Goal: Find specific page/section: Find specific page/section

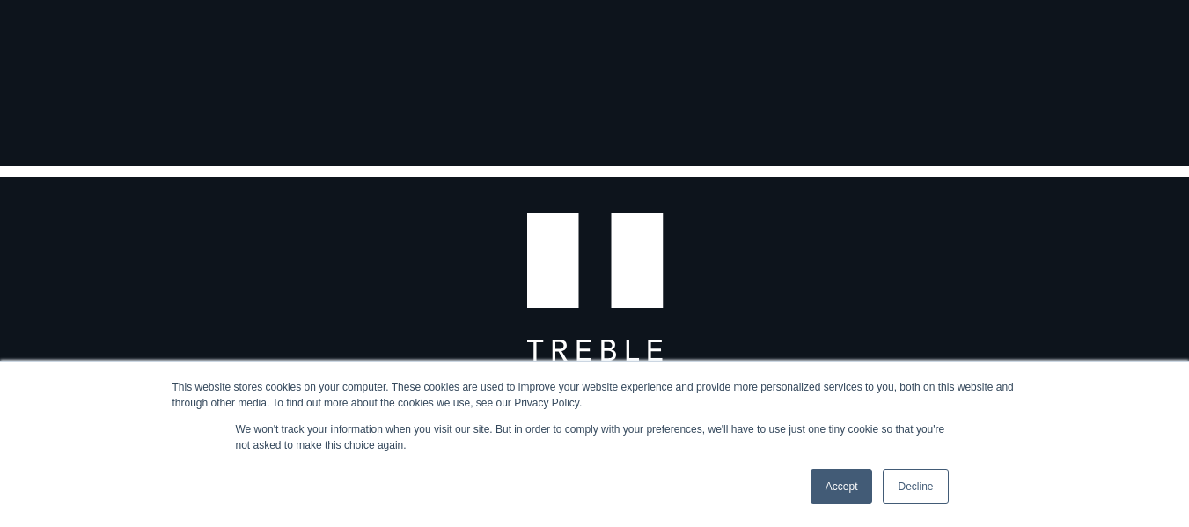
click at [853, 487] on link "Accept" at bounding box center [842, 486] width 62 height 35
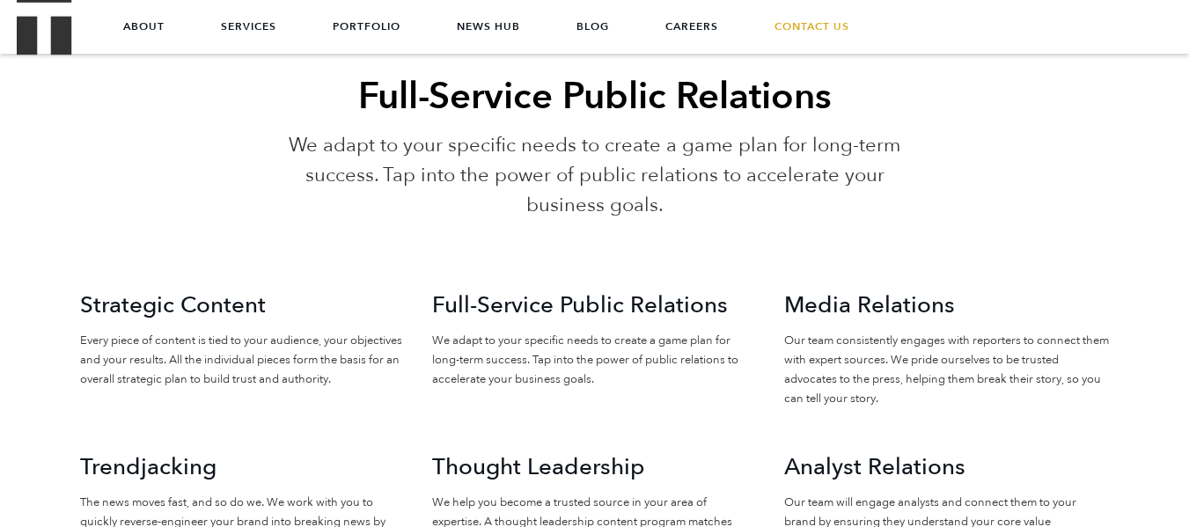
scroll to position [3256, 0]
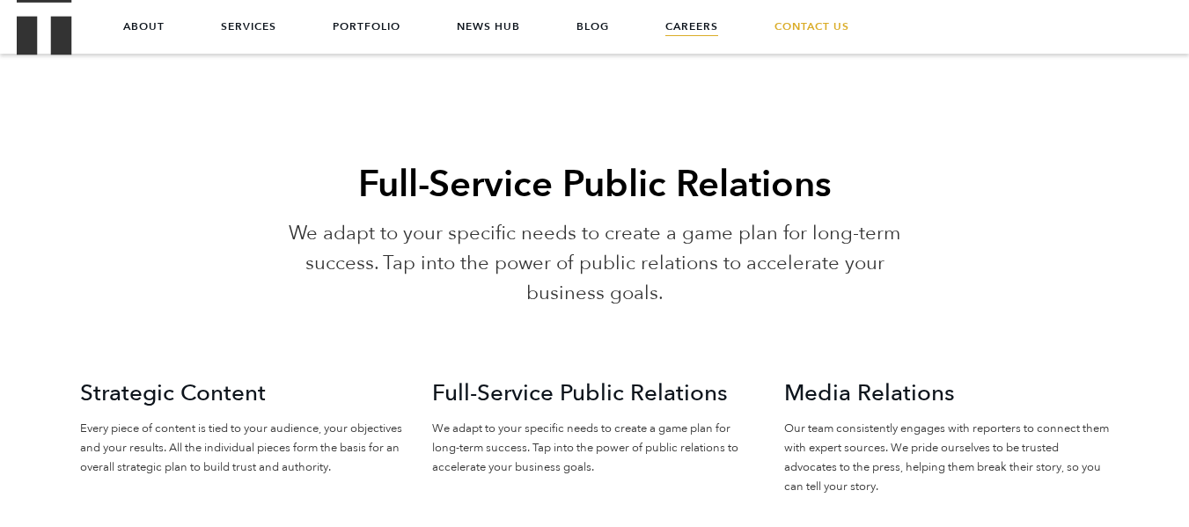
click at [697, 27] on link "Careers" at bounding box center [691, 26] width 53 height 53
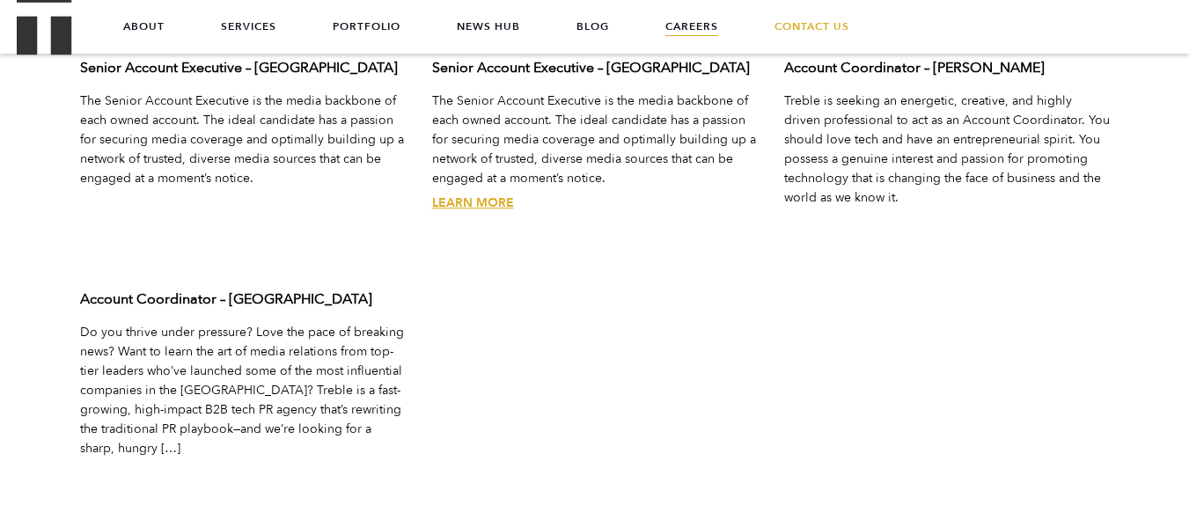
scroll to position [5555, 0]
